Goal: Book appointment/travel/reservation

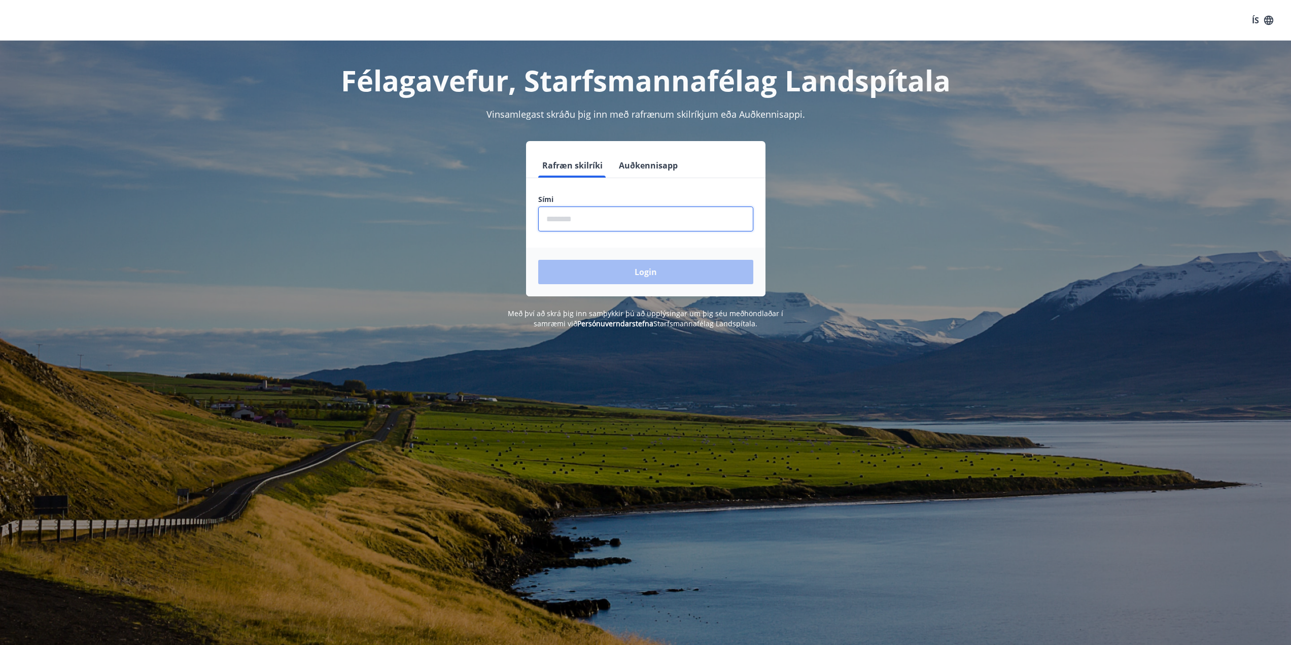
click at [569, 224] on input "phone" at bounding box center [645, 218] width 215 height 25
type input "********"
click at [660, 273] on button "Login" at bounding box center [645, 272] width 215 height 24
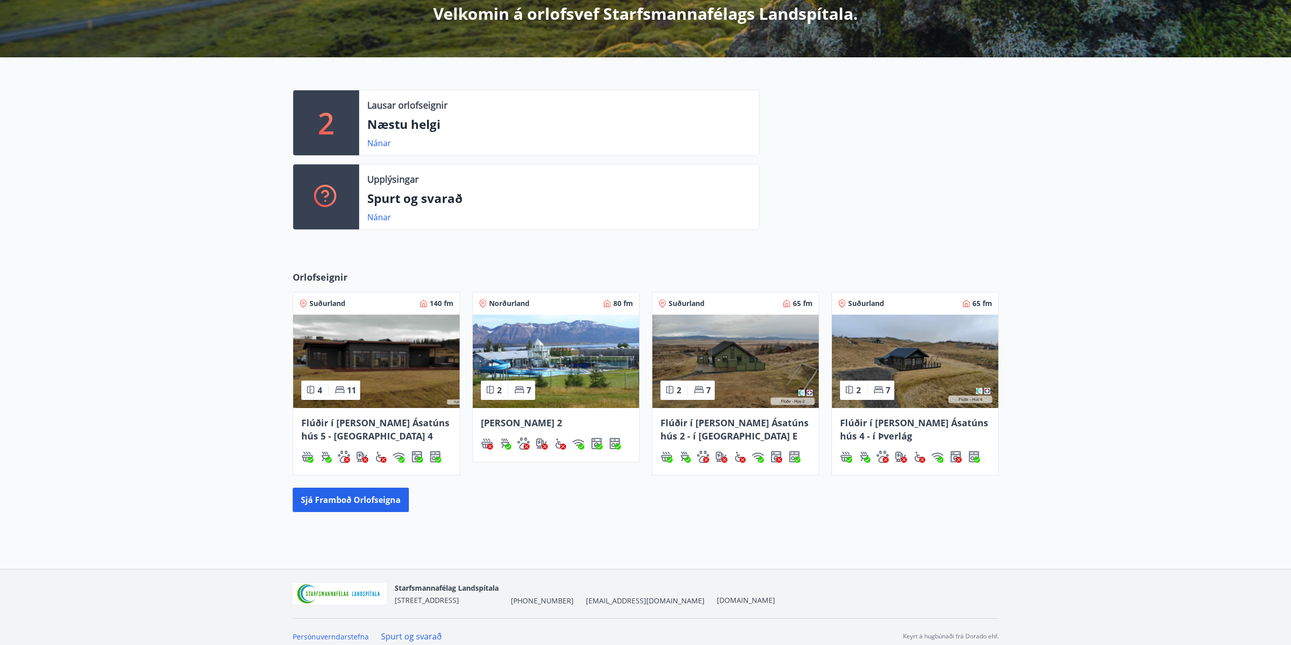
scroll to position [205, 0]
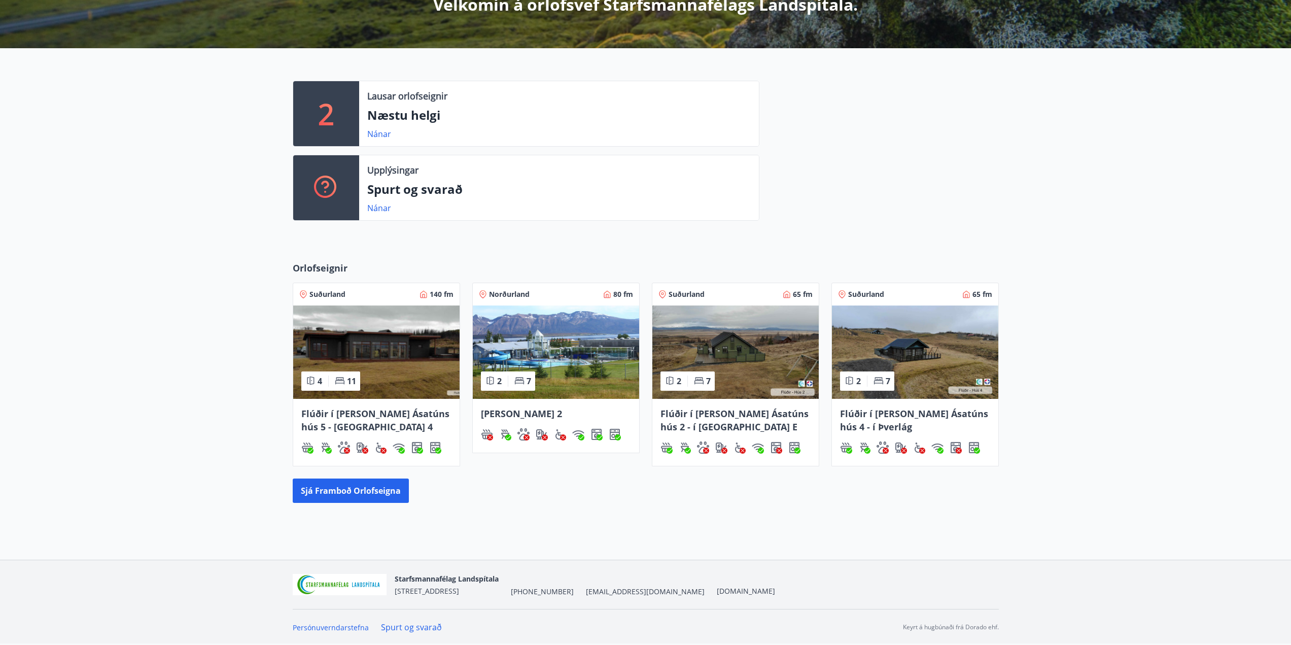
click at [340, 424] on span "Flúðir í [PERSON_NAME] Ásatúns hús 5 - [GEOGRAPHIC_DATA] 4" at bounding box center [375, 419] width 148 height 25
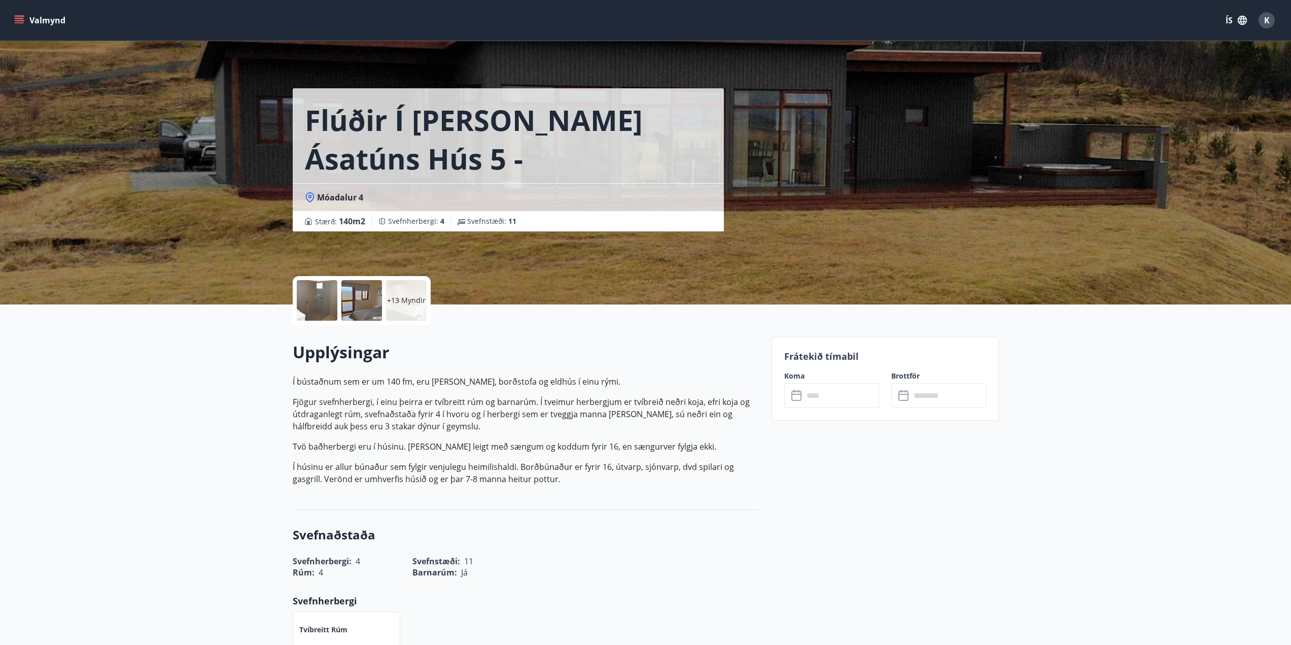
click at [799, 400] on icon at bounding box center [796, 395] width 10 height 10
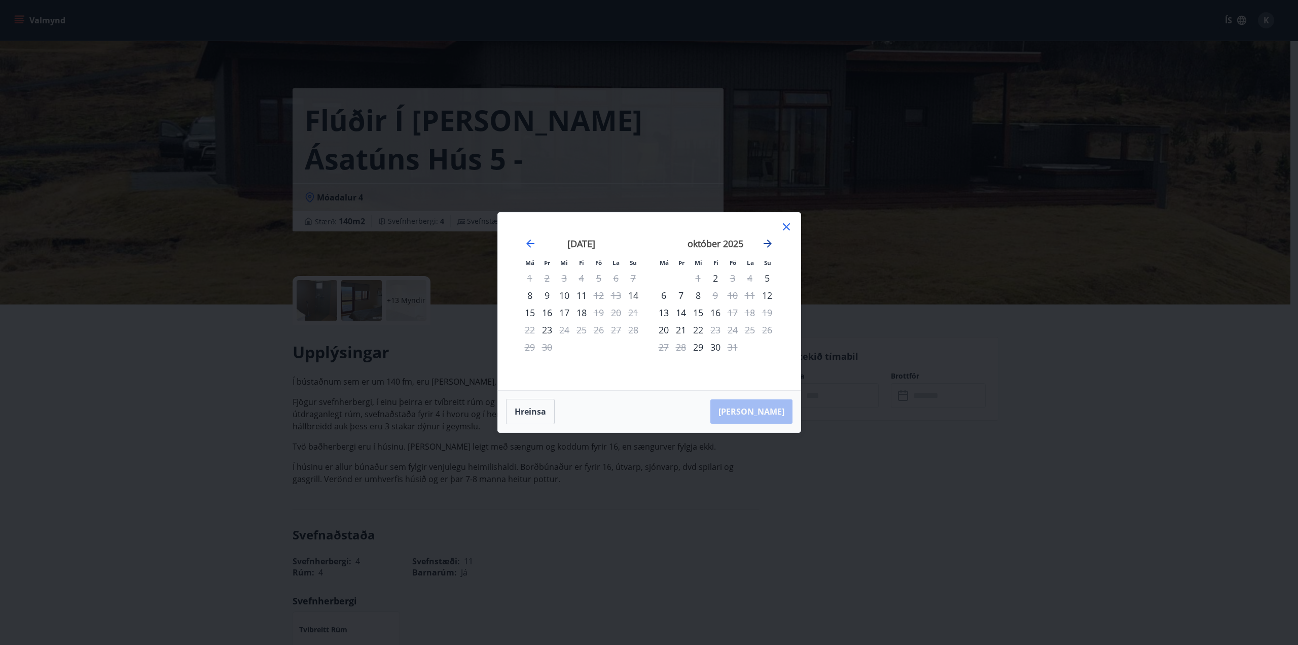
click at [767, 243] on icon "Move forward to switch to the next month." at bounding box center [768, 243] width 8 height 8
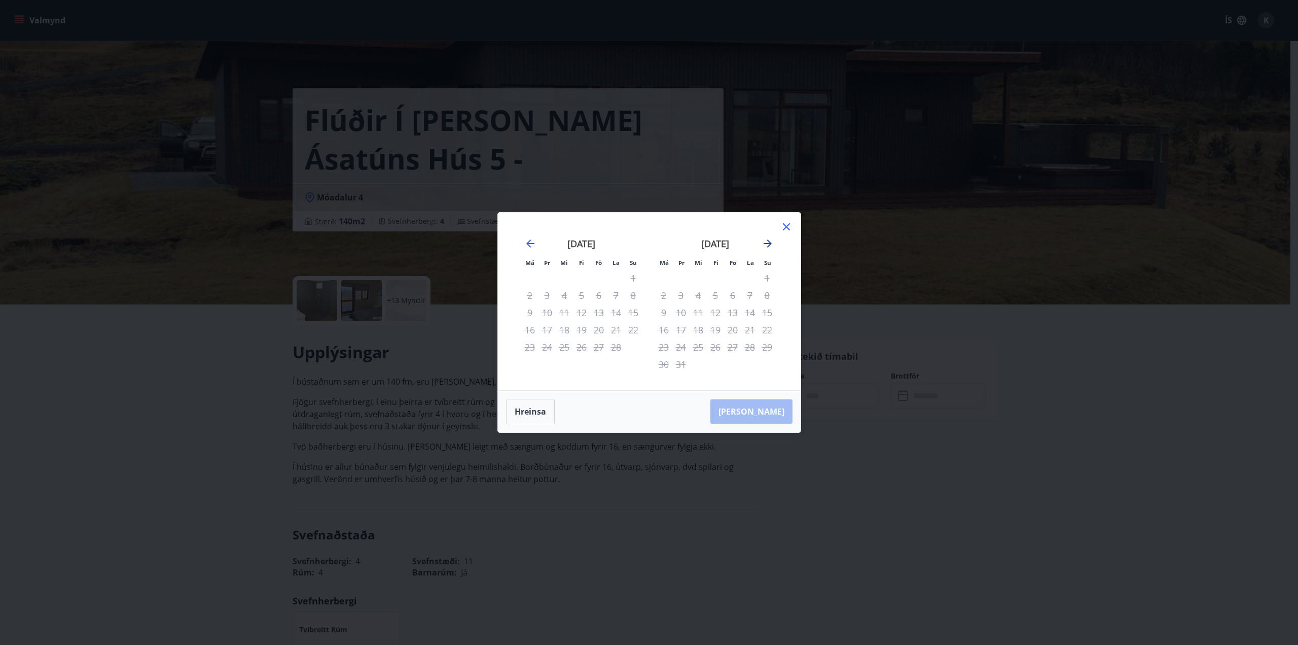
click at [767, 243] on icon "Move forward to switch to the next month." at bounding box center [768, 243] width 8 height 8
click at [533, 244] on icon "Move backward to switch to the previous month." at bounding box center [530, 243] width 12 height 12
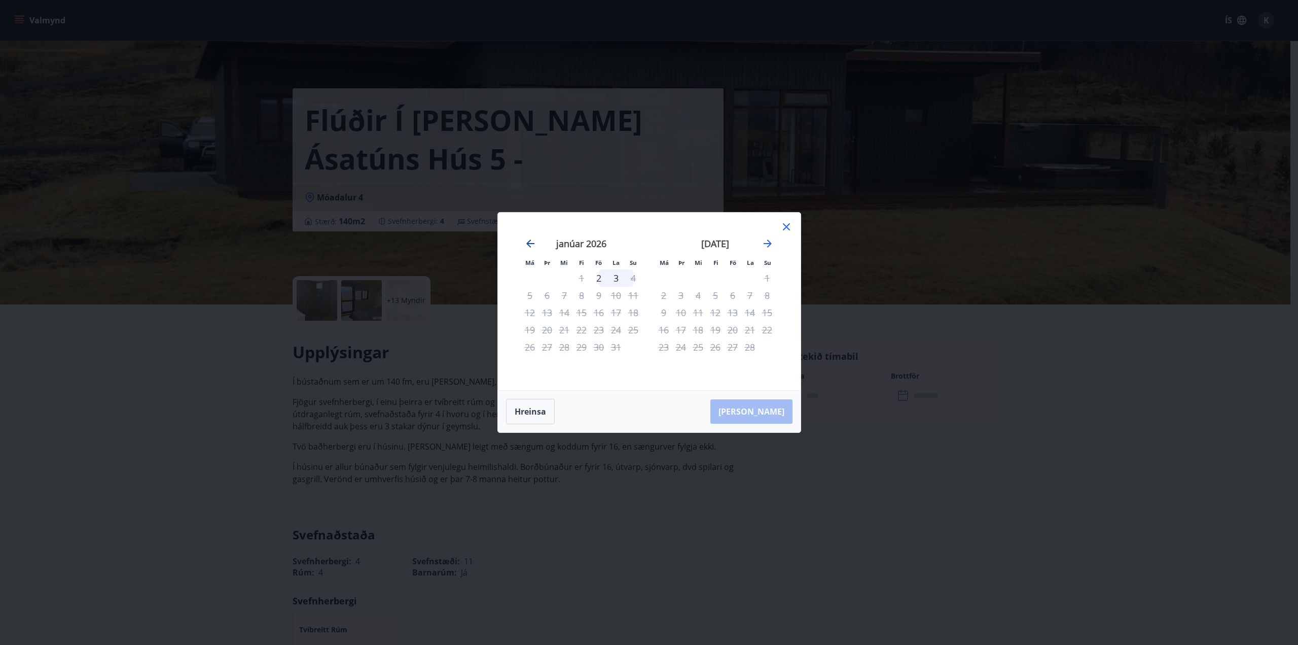
click at [533, 244] on icon "Move backward to switch to the previous month." at bounding box center [530, 243] width 12 height 12
click at [787, 224] on icon at bounding box center [786, 227] width 12 height 12
